Goal: Information Seeking & Learning: Learn about a topic

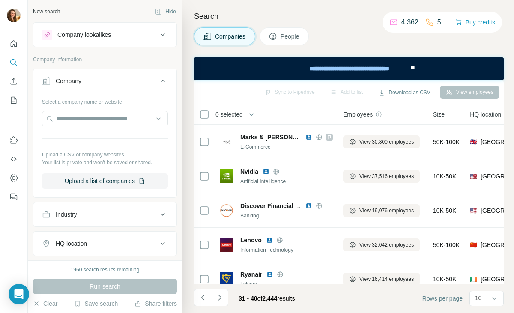
scroll to position [184, 33]
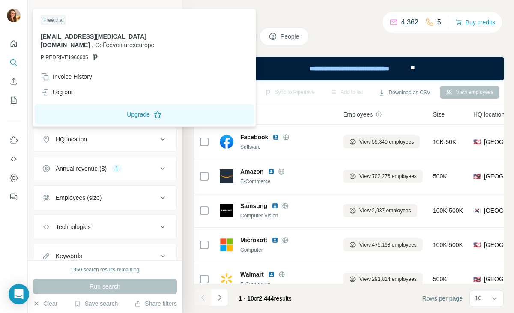
click at [18, 19] on img at bounding box center [14, 16] width 14 height 14
click at [13, 17] on img at bounding box center [14, 16] width 14 height 14
click at [72, 42] on div "nwiss@allegra.co.uk . Coffeeventureseurope PIPEDRIVE1966605" at bounding box center [144, 46] width 207 height 29
click at [51, 36] on span "[EMAIL_ADDRESS][MEDICAL_DATA][DOMAIN_NAME]" at bounding box center [94, 40] width 106 height 15
click at [20, 43] on button "Quick start" at bounding box center [14, 43] width 14 height 15
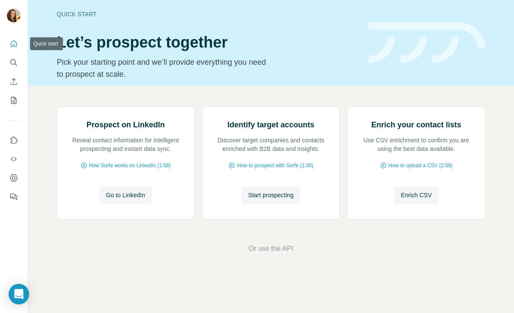
click at [15, 43] on icon "Quick start" at bounding box center [13, 43] width 9 height 9
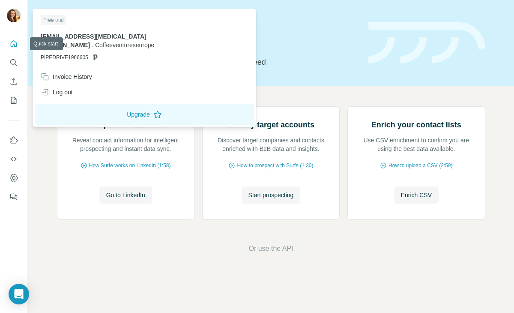
click at [18, 14] on img at bounding box center [14, 16] width 14 height 14
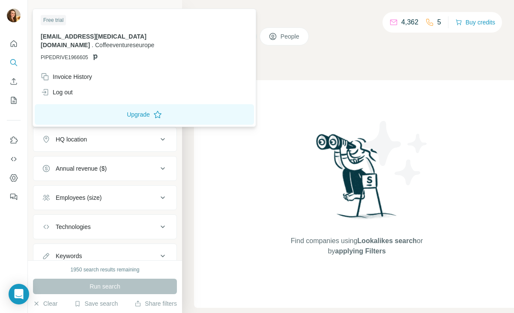
click at [11, 15] on img at bounding box center [14, 16] width 14 height 14
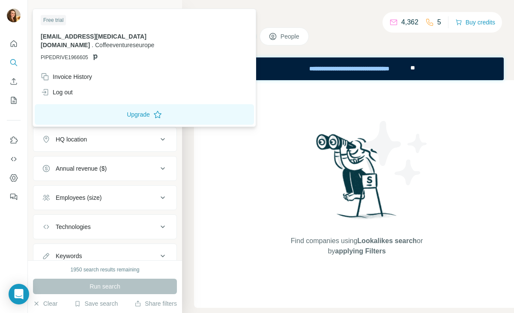
click at [60, 37] on span "[EMAIL_ADDRESS][MEDICAL_DATA][DOMAIN_NAME]" at bounding box center [94, 40] width 106 height 15
click at [55, 17] on div "Free trial" at bounding box center [53, 20] width 25 height 10
click at [22, 41] on div at bounding box center [13, 118] width 27 height 174
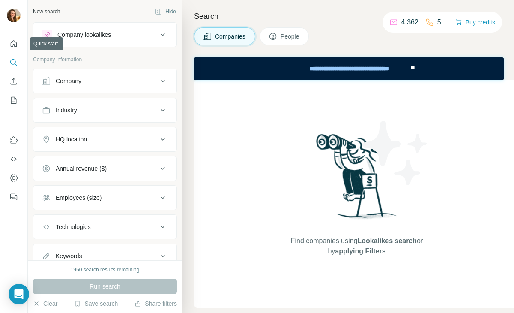
click at [14, 54] on nav at bounding box center [14, 72] width 14 height 72
click at [14, 51] on button "Quick start" at bounding box center [14, 43] width 14 height 15
